Goal: Task Accomplishment & Management: Manage account settings

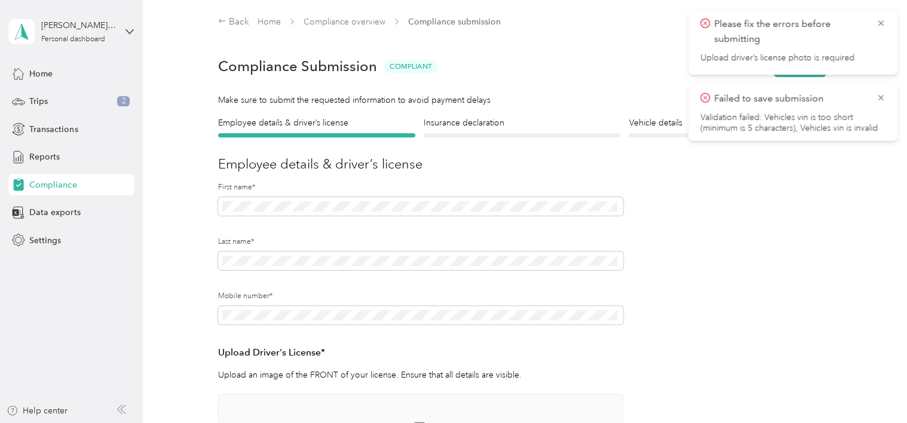
scroll to position [211, 0]
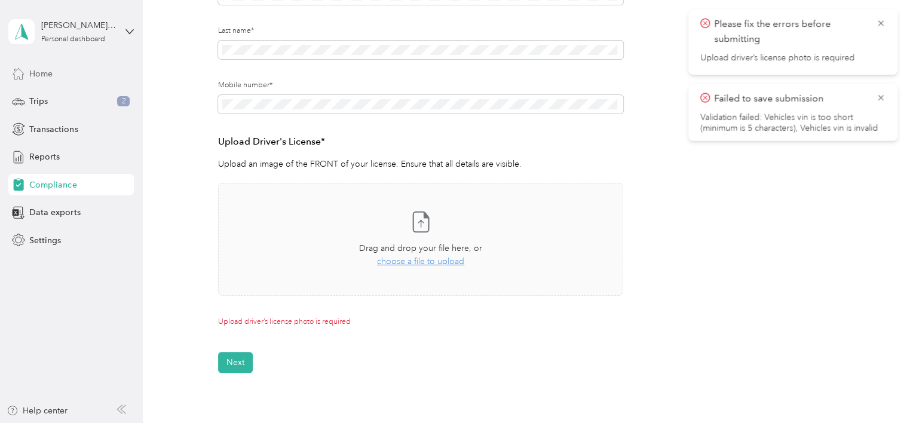
click at [34, 71] on span "Home" at bounding box center [40, 74] width 23 height 13
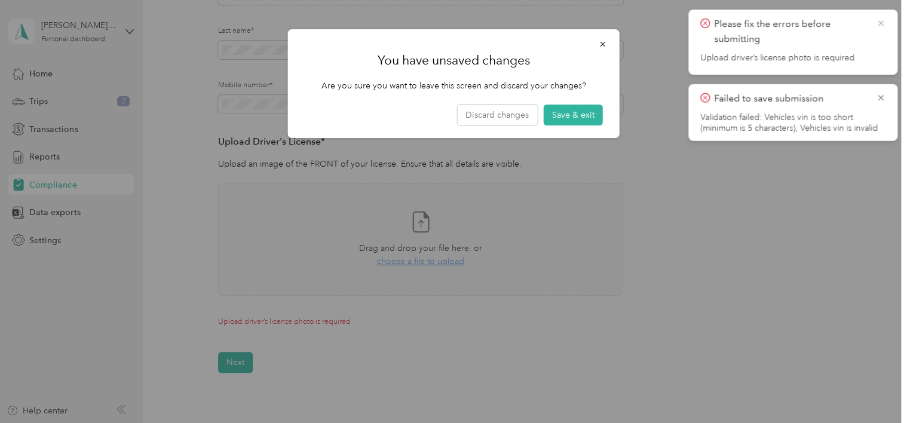
click at [877, 20] on icon at bounding box center [881, 23] width 10 height 11
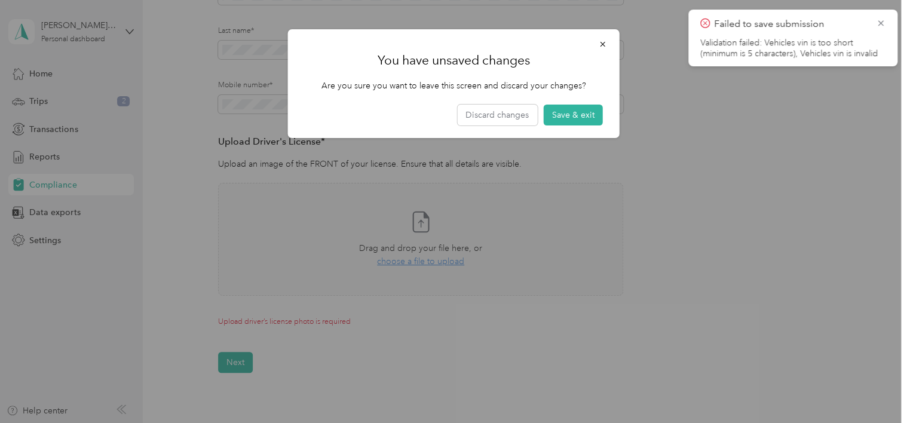
drag, startPoint x: 877, startPoint y: 19, endPoint x: 865, endPoint y: 17, distance: 12.8
click at [877, 19] on icon at bounding box center [881, 23] width 10 height 11
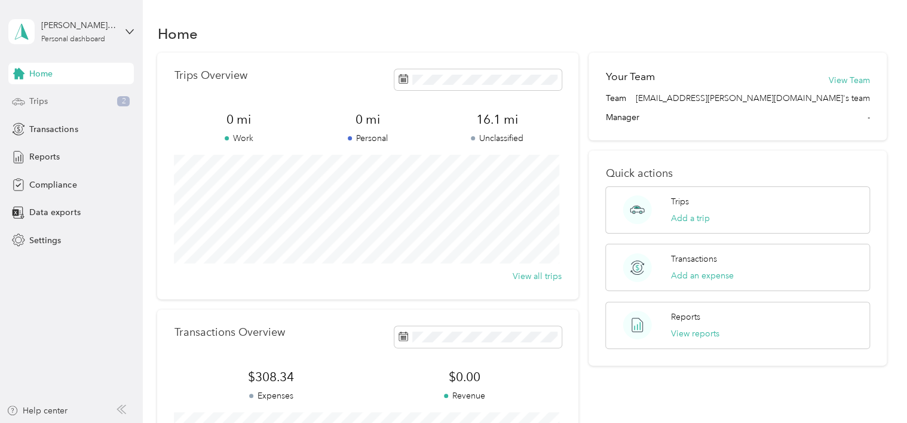
click at [35, 102] on span "Trips" at bounding box center [38, 101] width 19 height 13
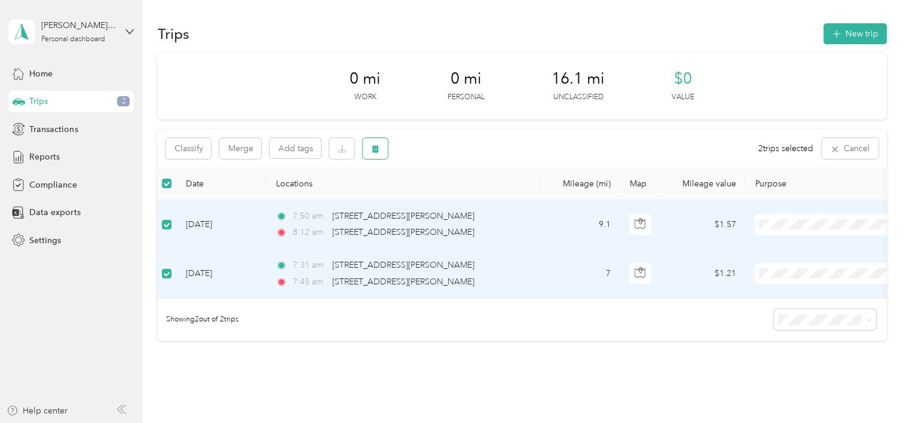
click at [376, 146] on icon "button" at bounding box center [375, 149] width 7 height 8
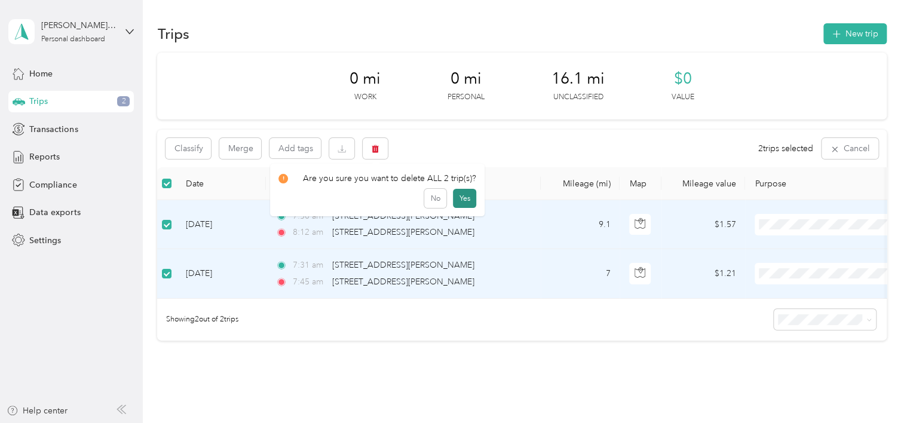
click at [459, 196] on button "Yes" at bounding box center [464, 198] width 23 height 19
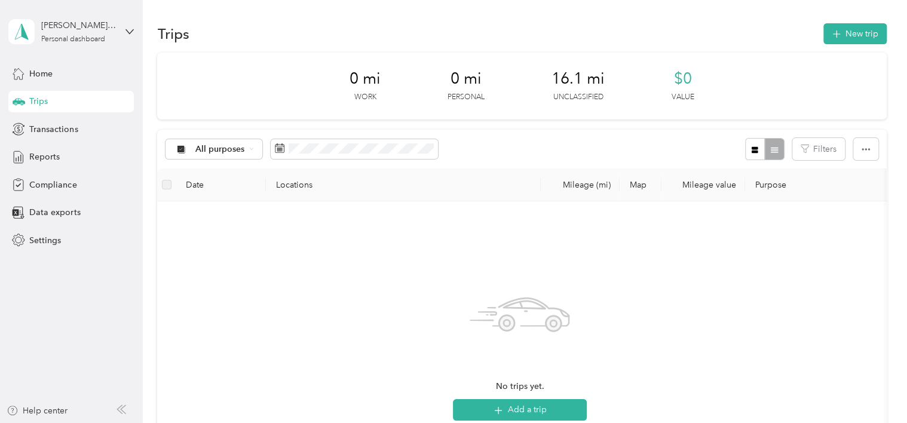
click at [282, 262] on div "No trips yet. Add a trip" at bounding box center [520, 353] width 706 height 284
click at [32, 100] on span "Trips" at bounding box center [38, 101] width 19 height 13
click at [34, 74] on span "Home" at bounding box center [40, 74] width 23 height 13
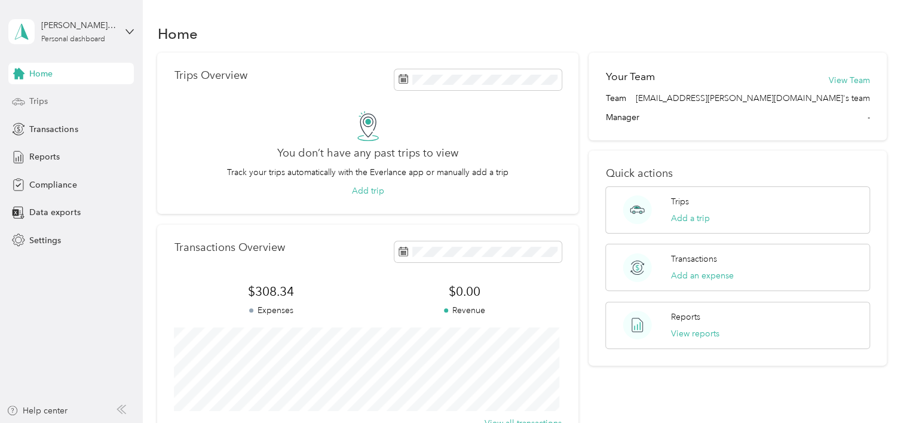
click at [43, 98] on span "Trips" at bounding box center [38, 101] width 19 height 13
